Goal: Task Accomplishment & Management: Manage account settings

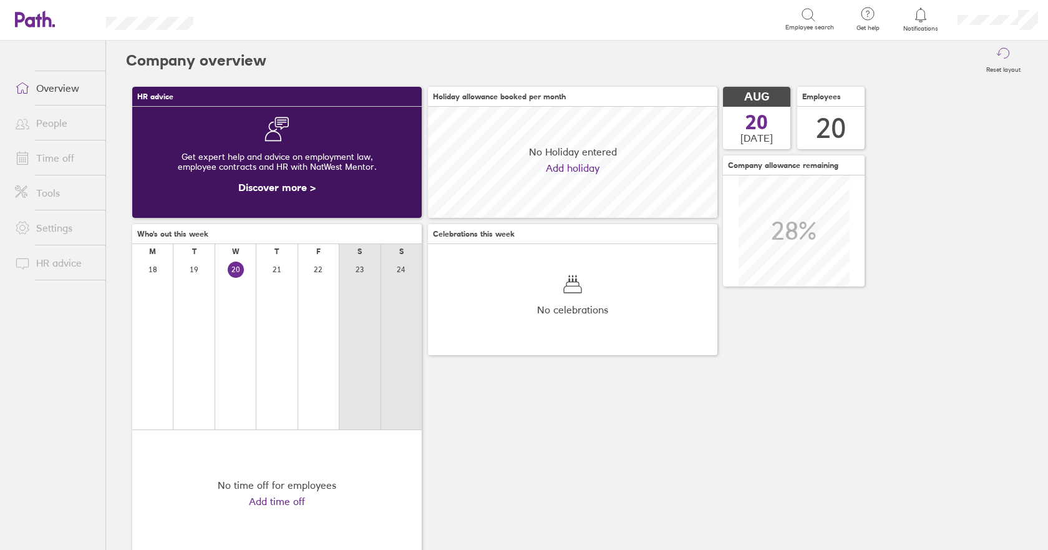
scroll to position [111, 290]
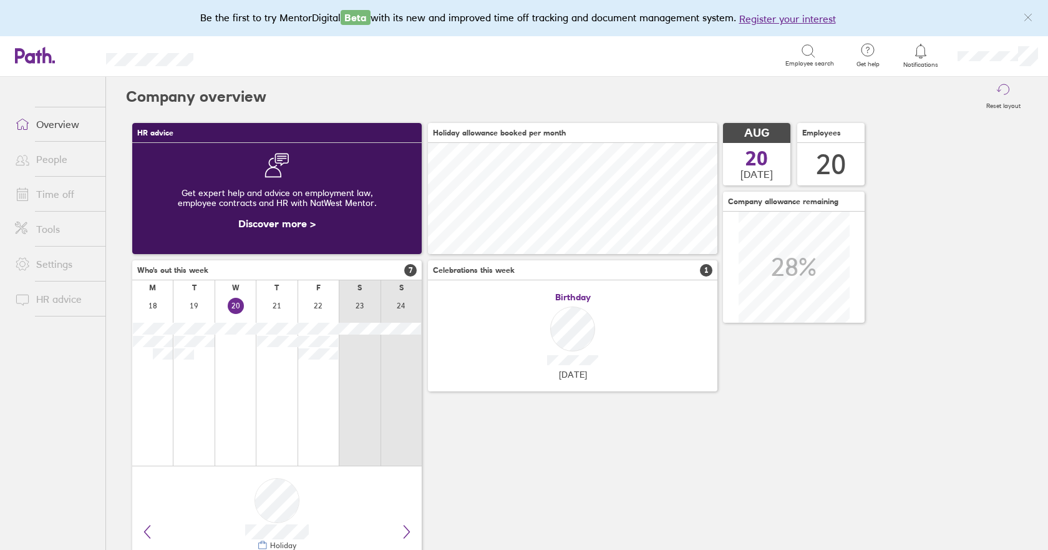
click at [52, 197] on link "Time off" at bounding box center [55, 194] width 100 height 25
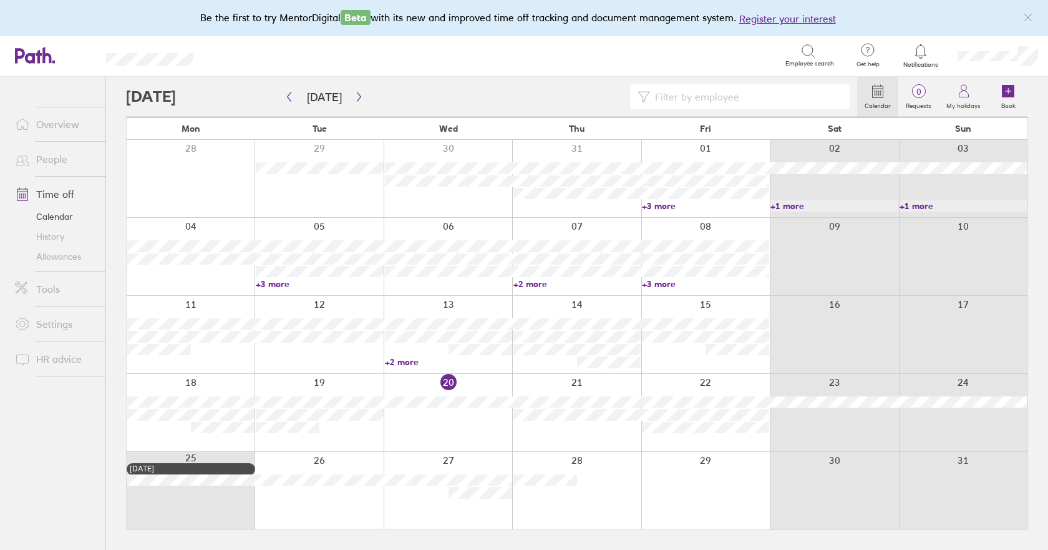
click at [52, 258] on link "Allowances" at bounding box center [55, 256] width 100 height 20
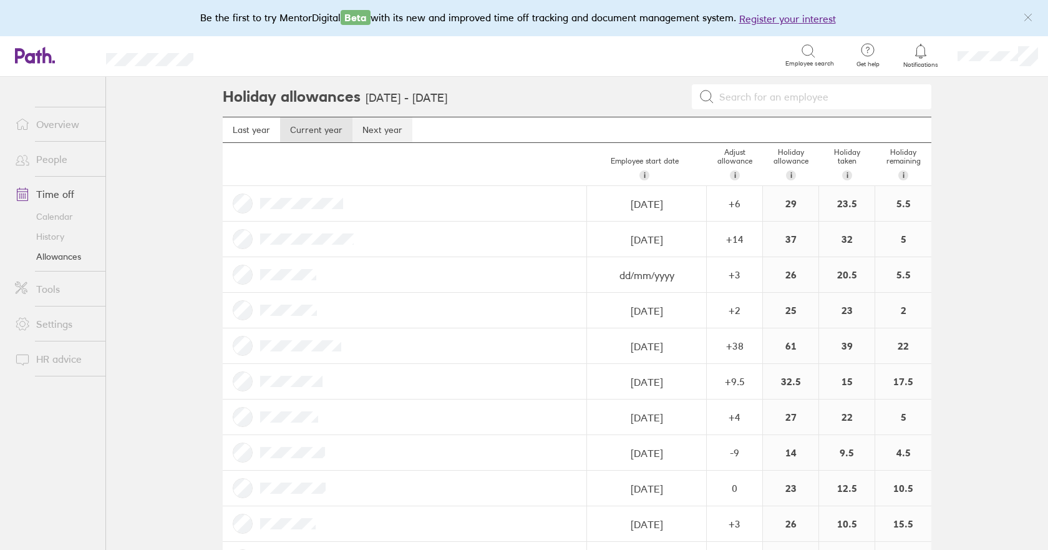
click at [382, 128] on link "Next year" at bounding box center [383, 129] width 60 height 25
